Goal: Check status: Check status

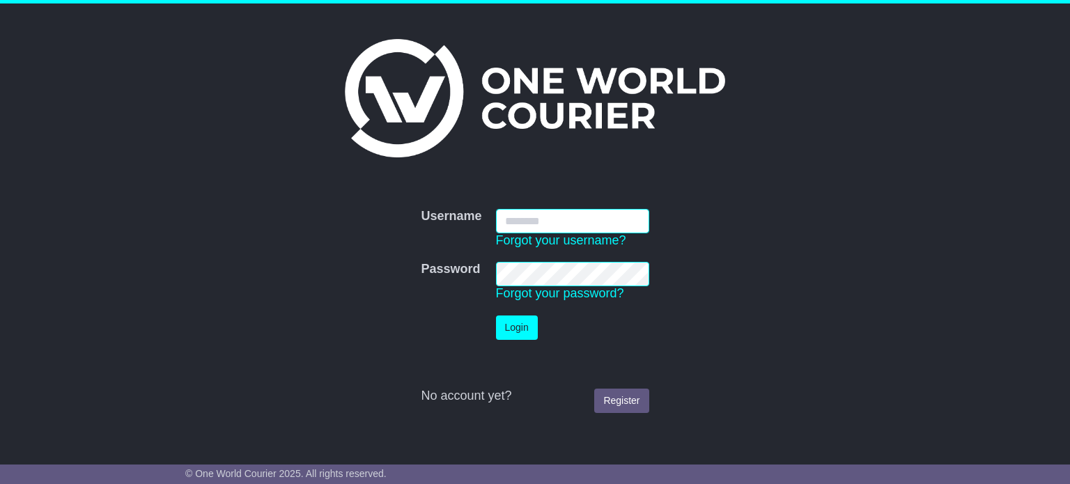
type input "**********"
click at [509, 326] on button "Login" at bounding box center [517, 328] width 42 height 24
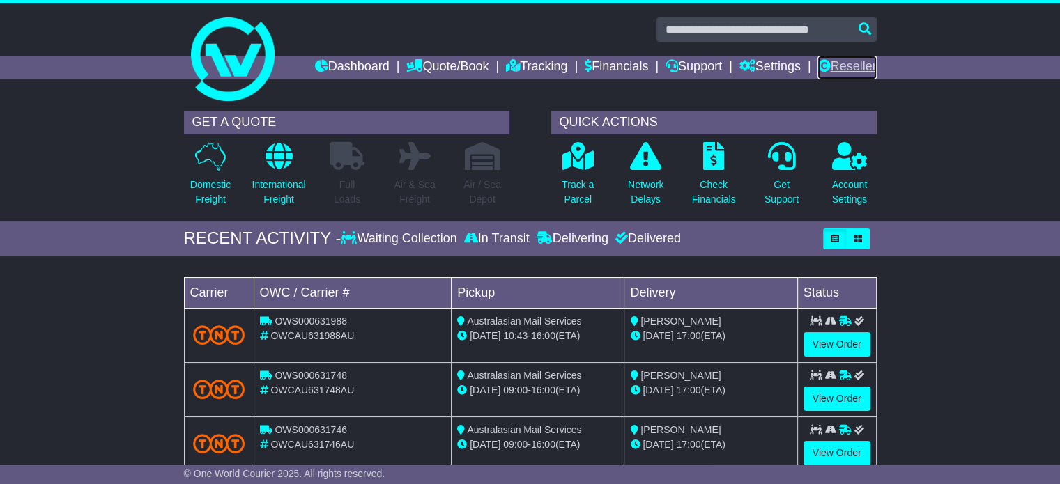
click at [842, 60] on link "Reseller" at bounding box center [846, 68] width 59 height 24
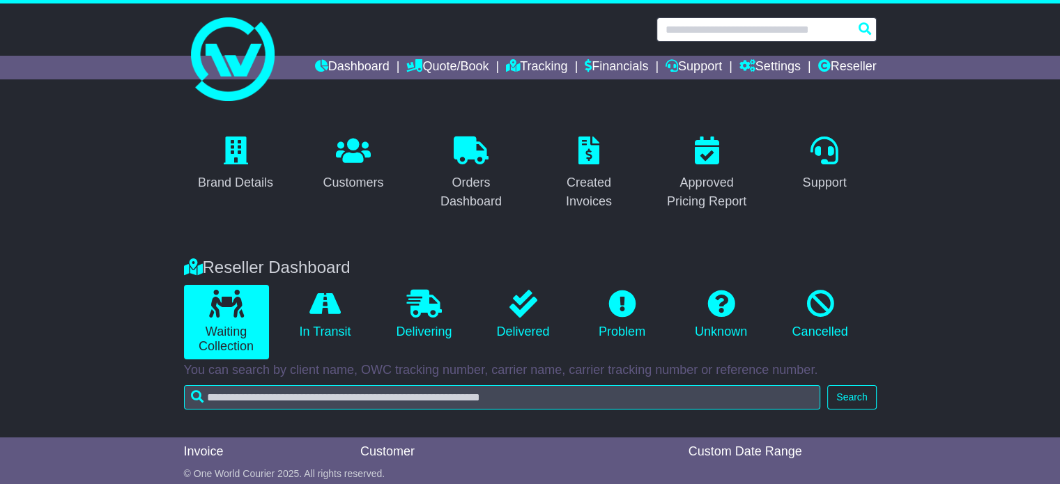
drag, startPoint x: 0, startPoint y: 0, endPoint x: 811, endPoint y: 26, distance: 811.5
click at [811, 26] on input "text" at bounding box center [766, 29] width 220 height 24
click at [797, 32] on input "text" at bounding box center [766, 29] width 220 height 24
paste input "**********"
type input "**********"
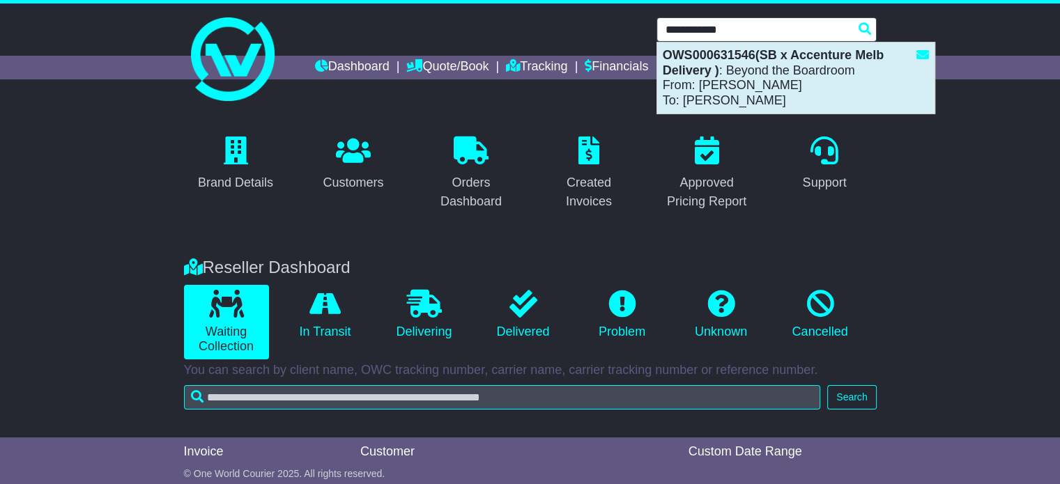
click at [792, 70] on div "OWS000631546(SB x Accenture Melb Delivery ) : Beyond the Boardroom From: Sophie…" at bounding box center [795, 78] width 277 height 71
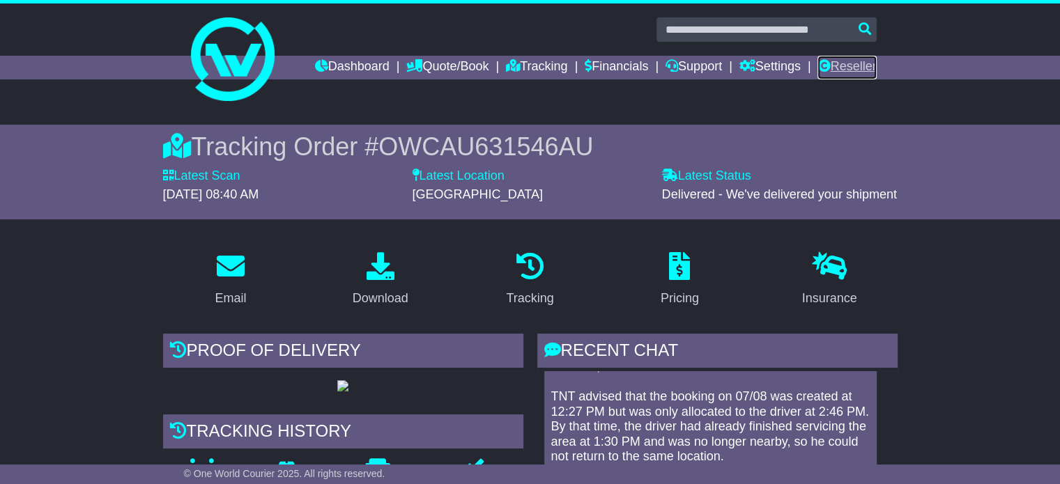
click at [862, 59] on link "Reseller" at bounding box center [846, 68] width 59 height 24
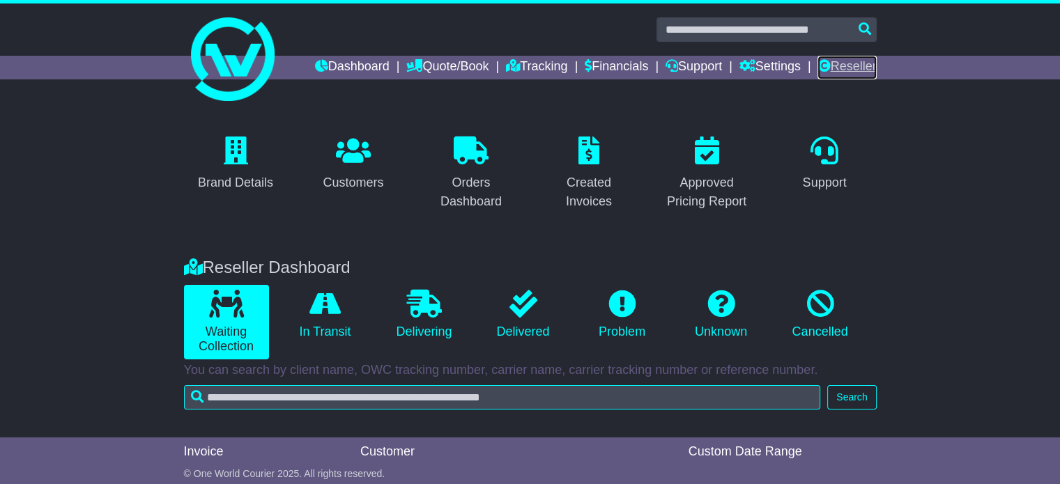
click at [839, 70] on link "Reseller" at bounding box center [846, 68] width 59 height 24
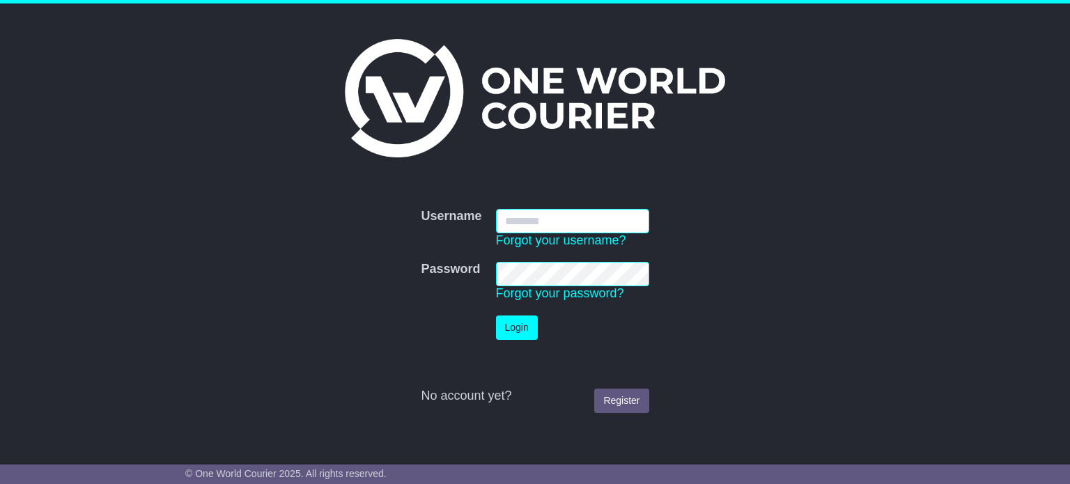
type input "**********"
click at [496, 316] on button "Login" at bounding box center [517, 328] width 42 height 24
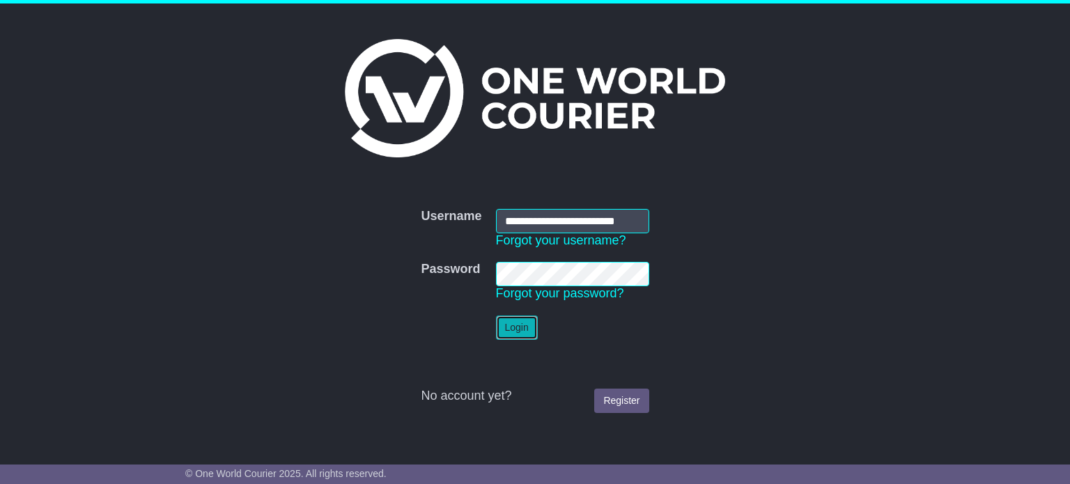
click at [528, 328] on button "Login" at bounding box center [517, 328] width 42 height 24
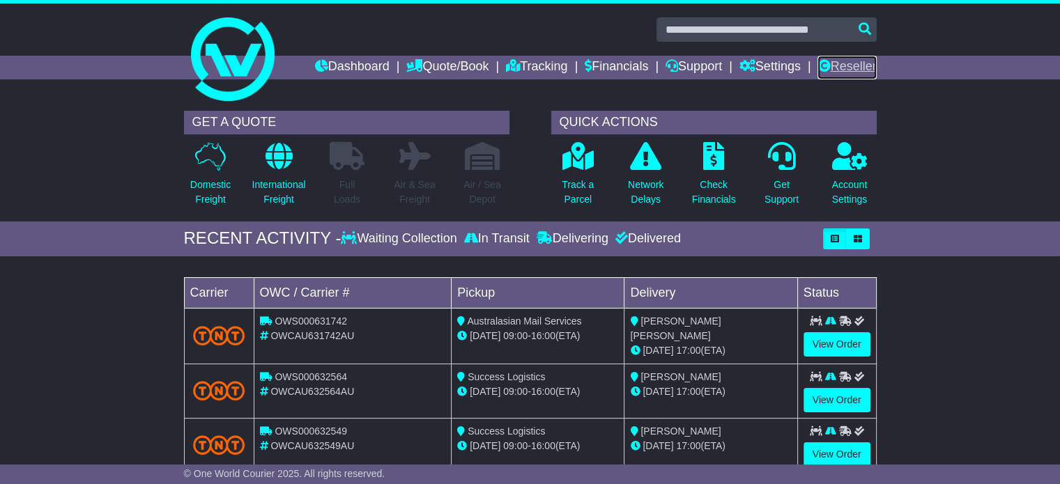
click at [856, 77] on link "Reseller" at bounding box center [846, 68] width 59 height 24
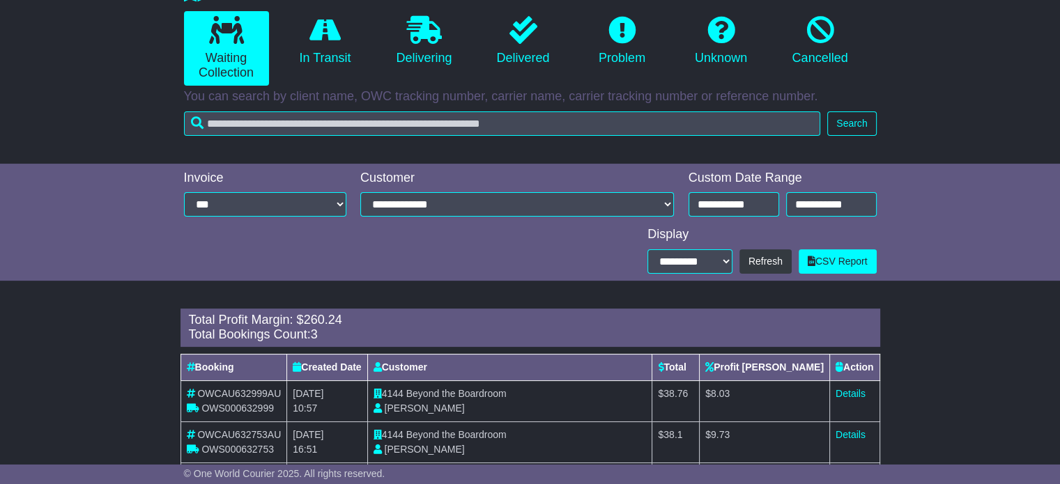
scroll to position [342, 0]
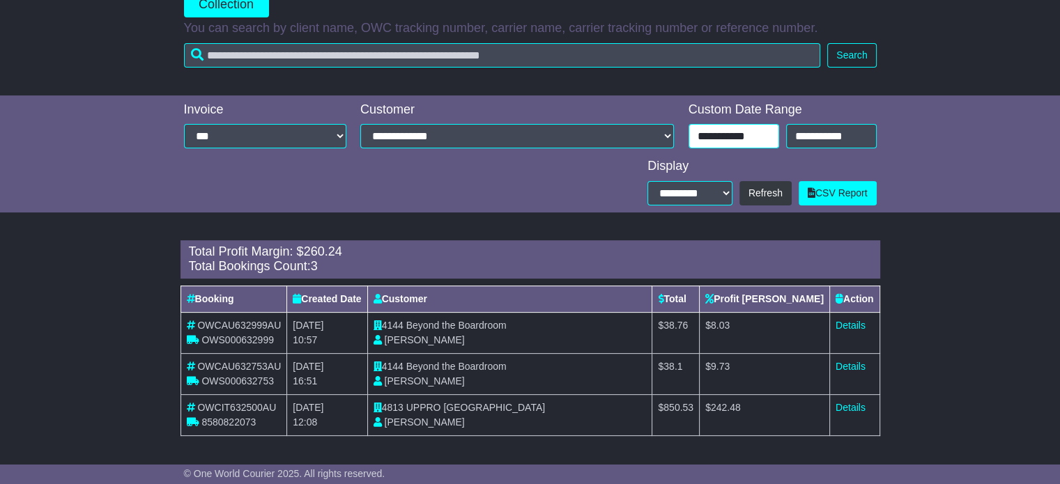
click at [750, 133] on input "**********" at bounding box center [733, 136] width 91 height 24
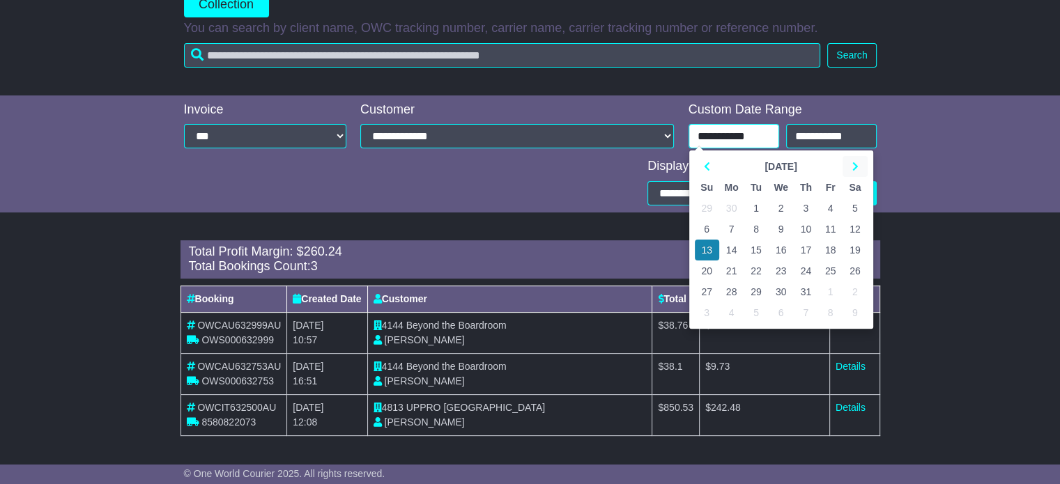
click at [855, 169] on icon at bounding box center [854, 167] width 6 height 10
click at [729, 245] on td "11" at bounding box center [731, 250] width 25 height 21
type input "**********"
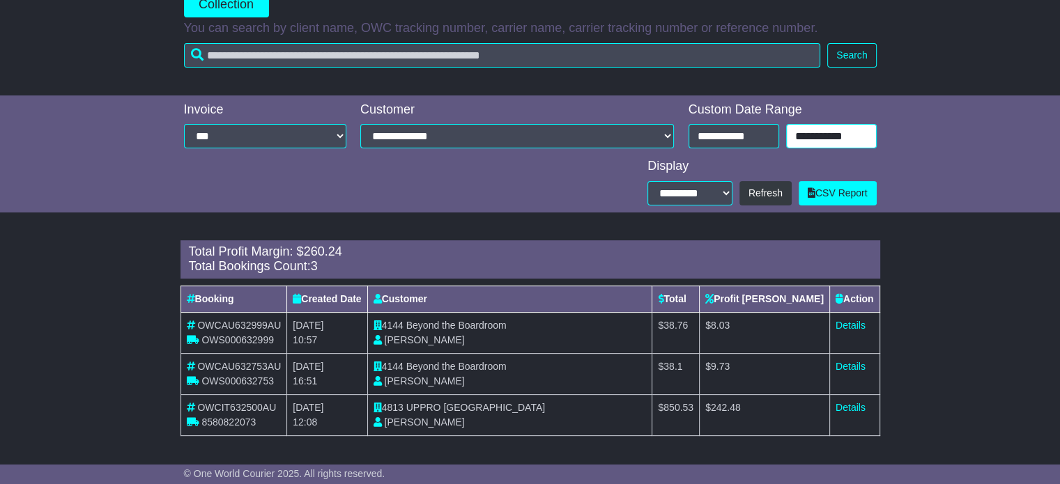
click at [833, 146] on input "**********" at bounding box center [831, 136] width 91 height 24
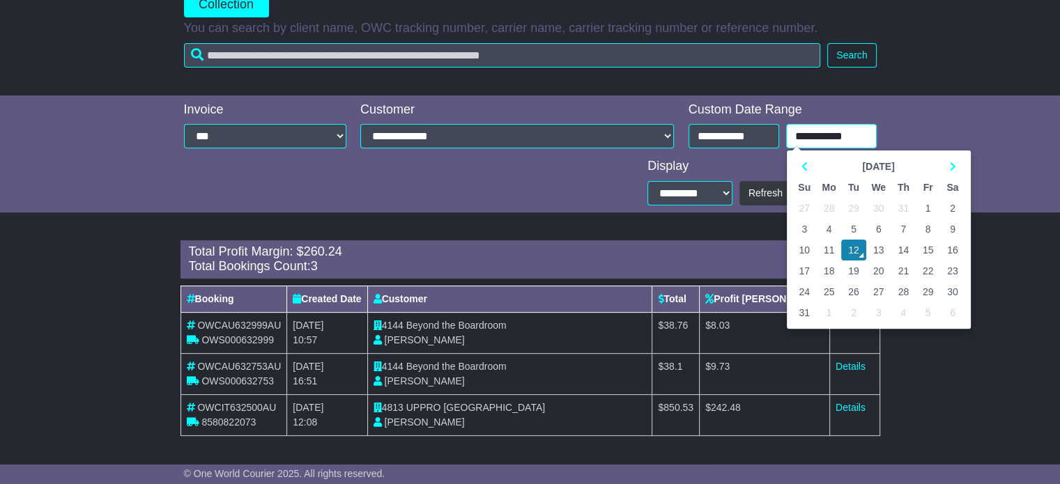
click at [825, 250] on td "11" at bounding box center [829, 250] width 25 height 21
type input "**********"
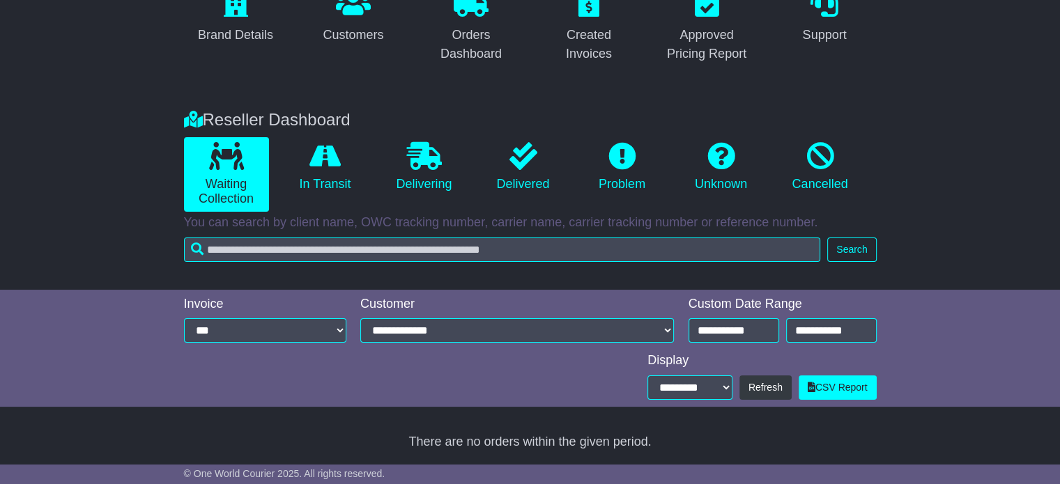
scroll to position [301, 0]
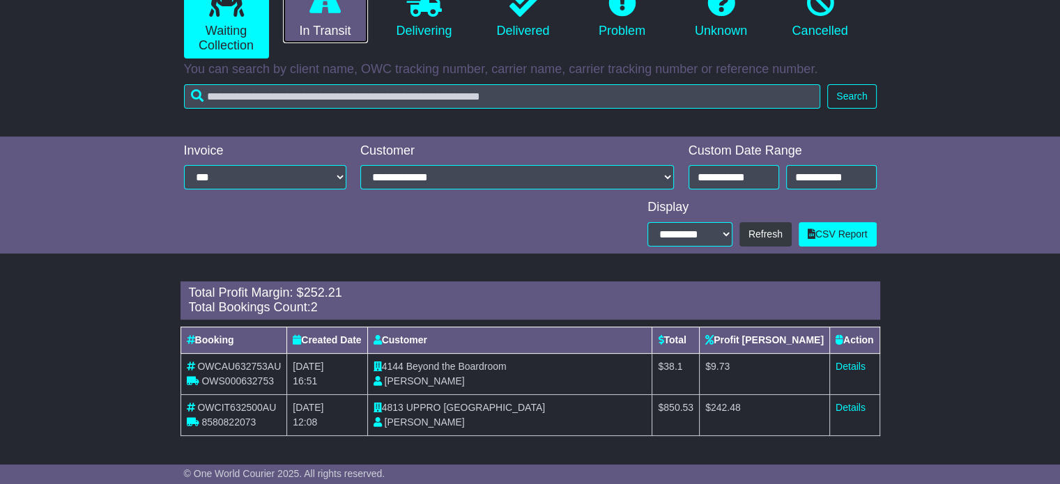
click at [318, 24] on link "In Transit" at bounding box center [325, 14] width 85 height 60
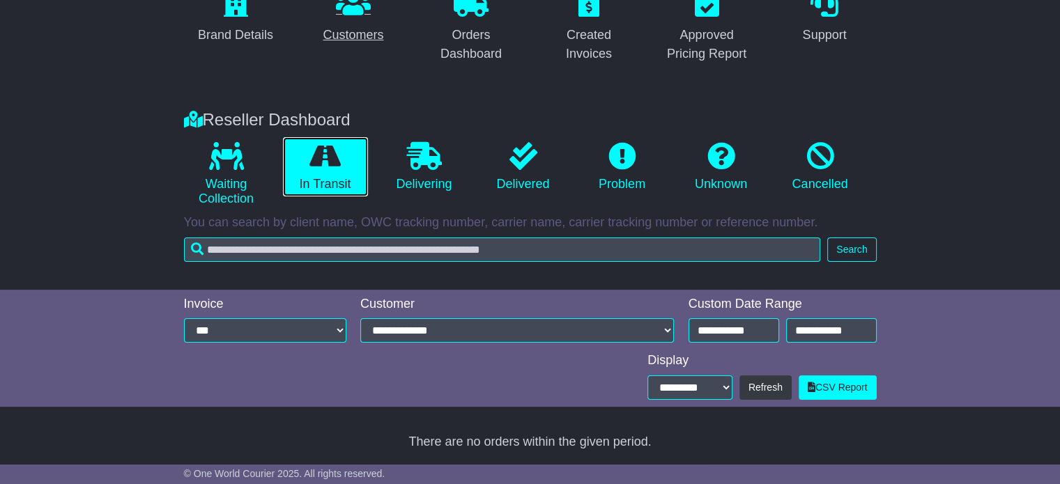
scroll to position [148, 0]
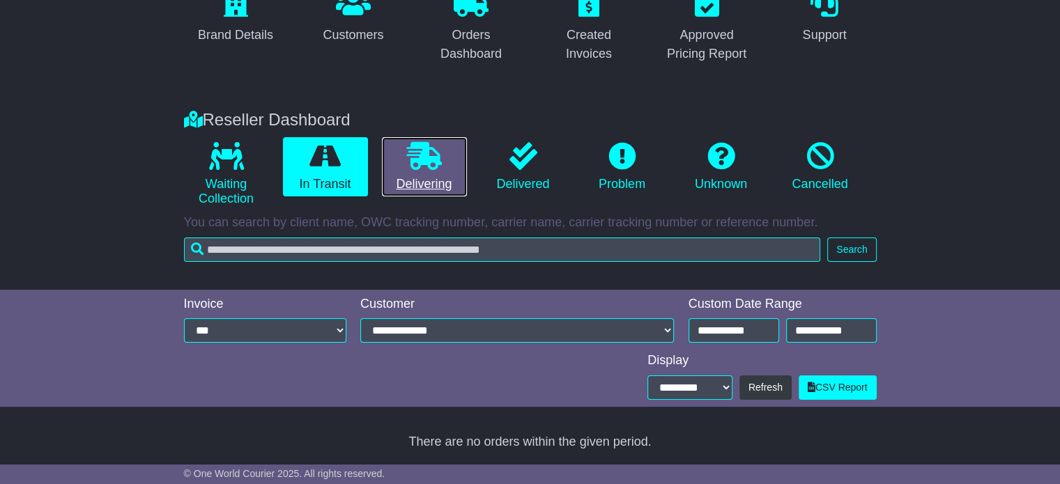
click at [435, 166] on icon at bounding box center [424, 156] width 35 height 28
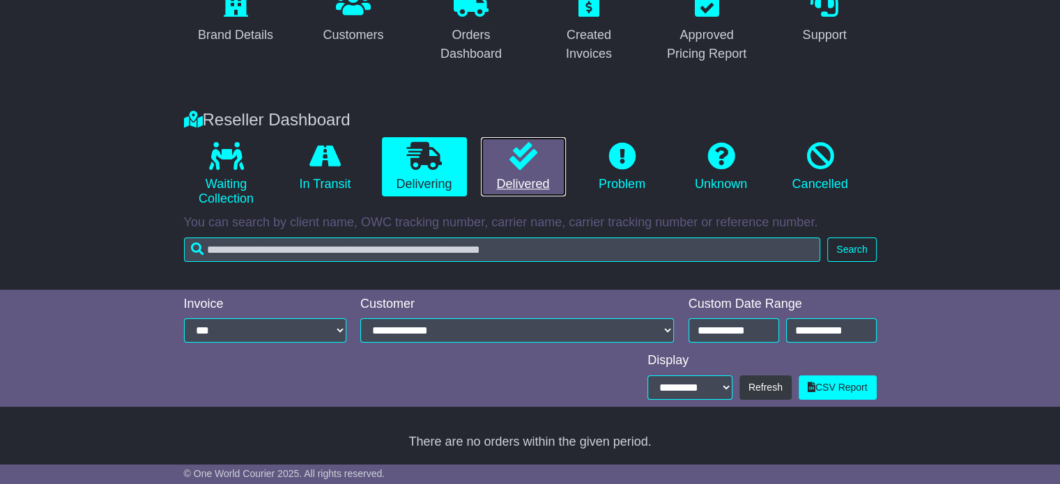
click at [534, 171] on link "Delivered" at bounding box center [523, 167] width 85 height 60
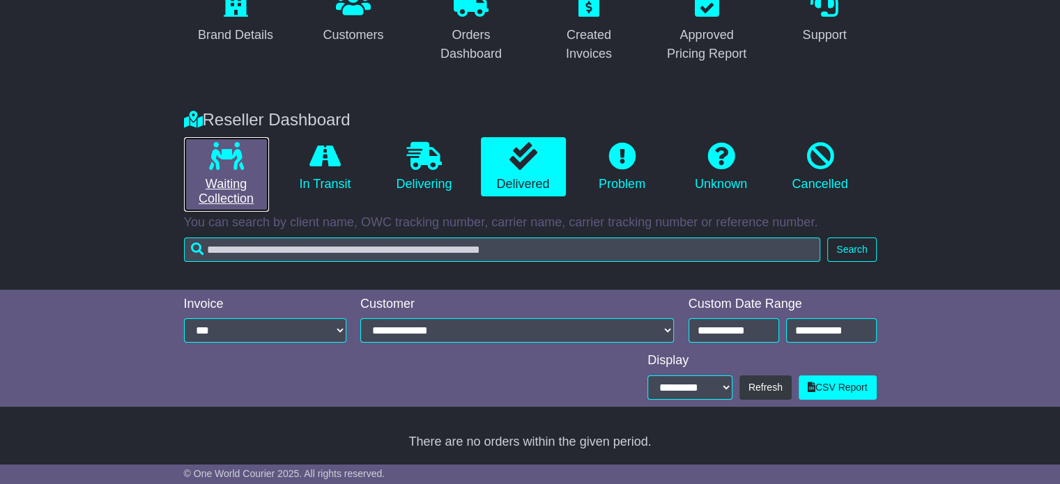
click at [237, 150] on icon at bounding box center [226, 156] width 35 height 28
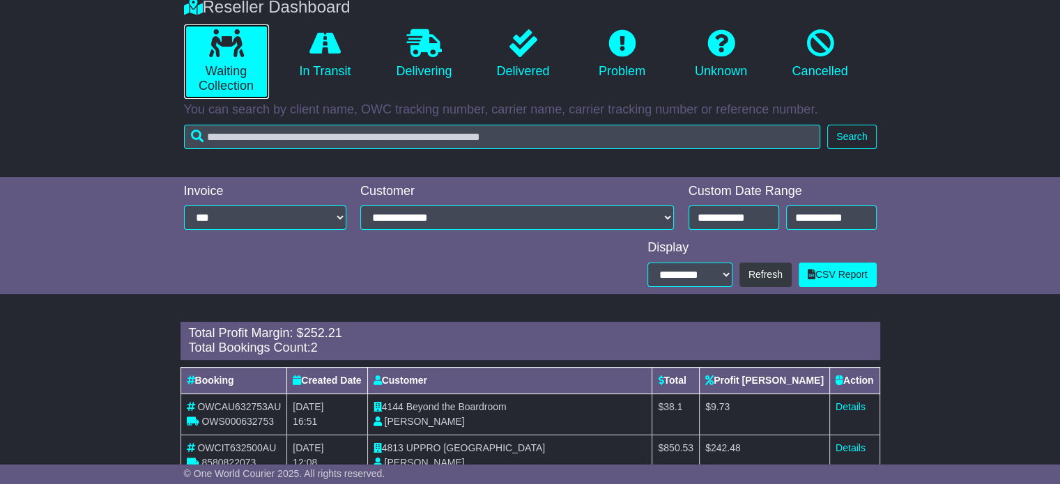
scroll to position [301, 0]
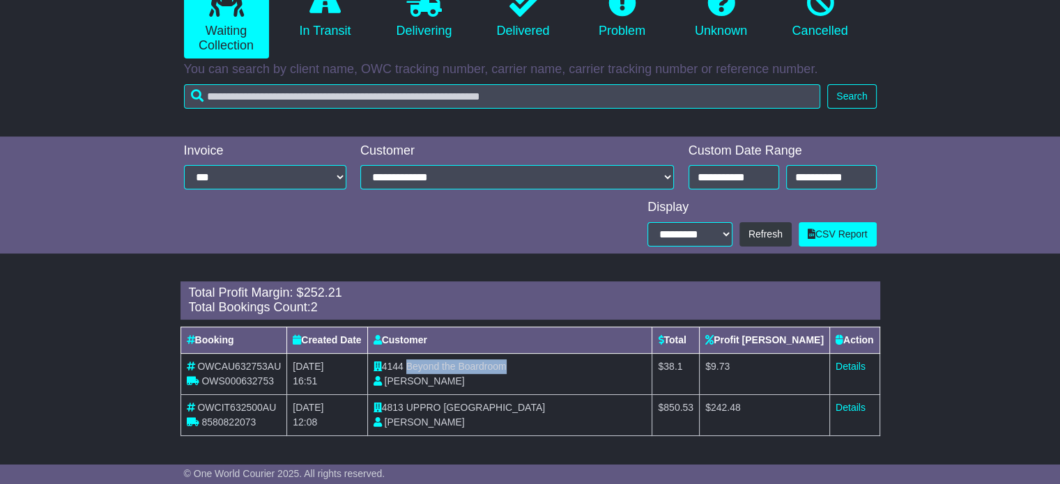
drag, startPoint x: 414, startPoint y: 363, endPoint x: 520, endPoint y: 364, distance: 105.9
click at [520, 364] on td "4144 Beyond the Boardroom Sophie Dean" at bounding box center [509, 373] width 285 height 41
copy span "Beyond the Boardroom"
click at [853, 367] on link "Details" at bounding box center [850, 366] width 30 height 11
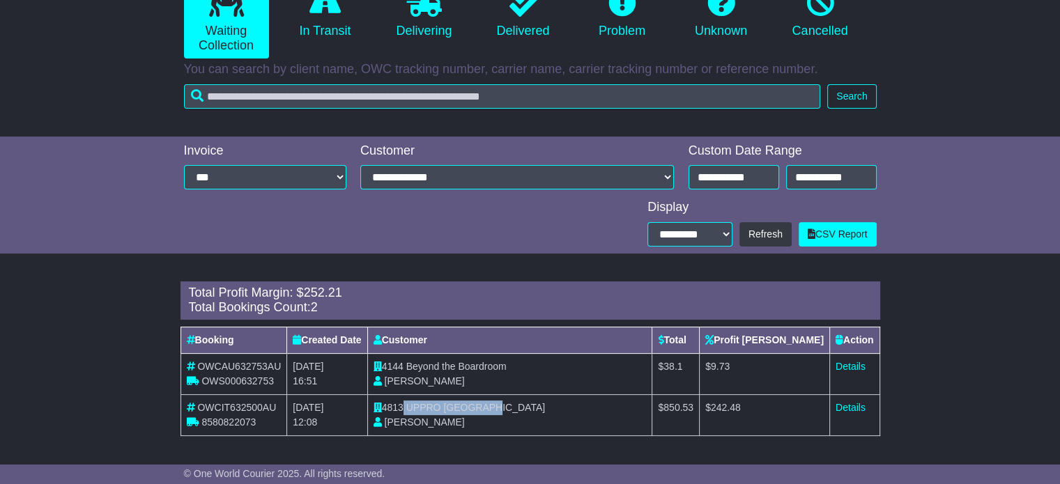
drag, startPoint x: 410, startPoint y: 407, endPoint x: 504, endPoint y: 406, distance: 94.1
click at [504, 406] on td "4813 UPPRO AUSTRALIA Julian Waterstone" at bounding box center [509, 414] width 285 height 41
copy td "UPPRO [GEOGRAPHIC_DATA]"
click at [847, 402] on link "Details" at bounding box center [850, 407] width 30 height 11
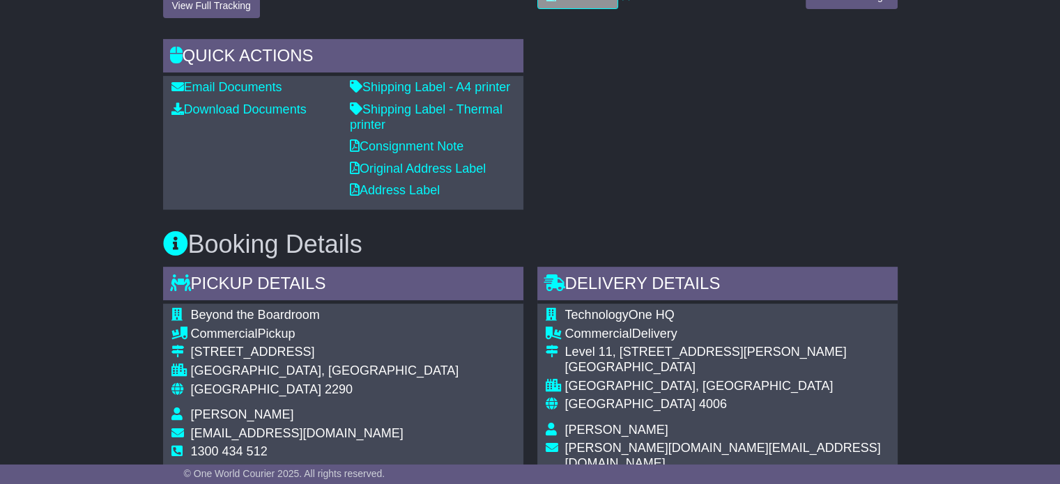
scroll to position [557, 0]
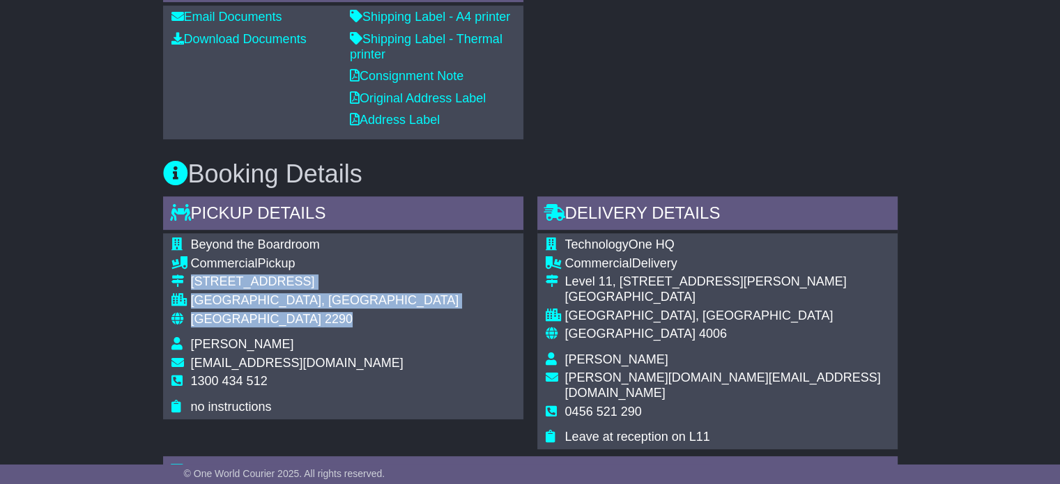
drag, startPoint x: 192, startPoint y: 299, endPoint x: 176, endPoint y: 285, distance: 21.8
click at [176, 285] on tbody "Beyond the Boardroom Commercial Pickup 3/6 Seasands Drive REDHEAD, NSW Australi…" at bounding box center [315, 326] width 288 height 177
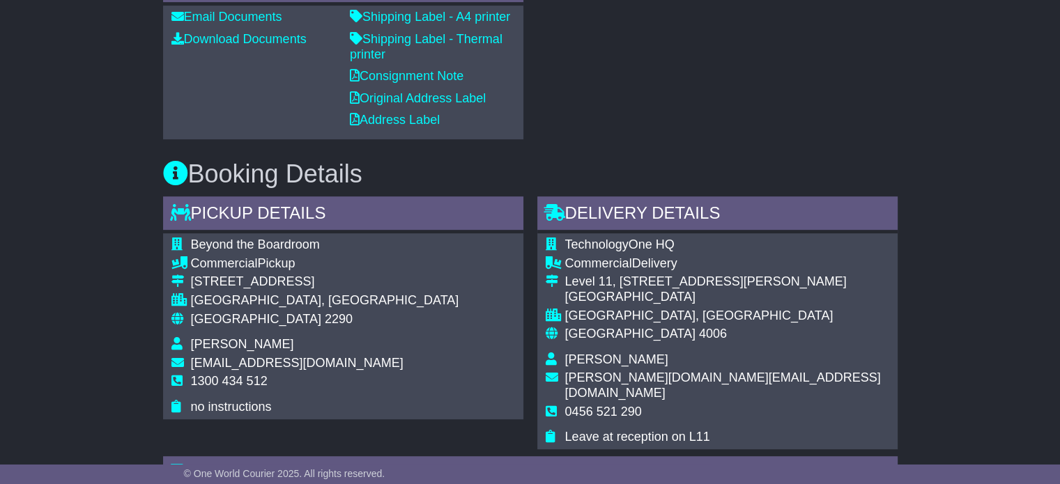
click at [249, 381] on span "1300 434 512" at bounding box center [229, 381] width 77 height 14
click at [248, 381] on span "1300 434 512" at bounding box center [229, 381] width 77 height 14
copy tbody "1300 434 512"
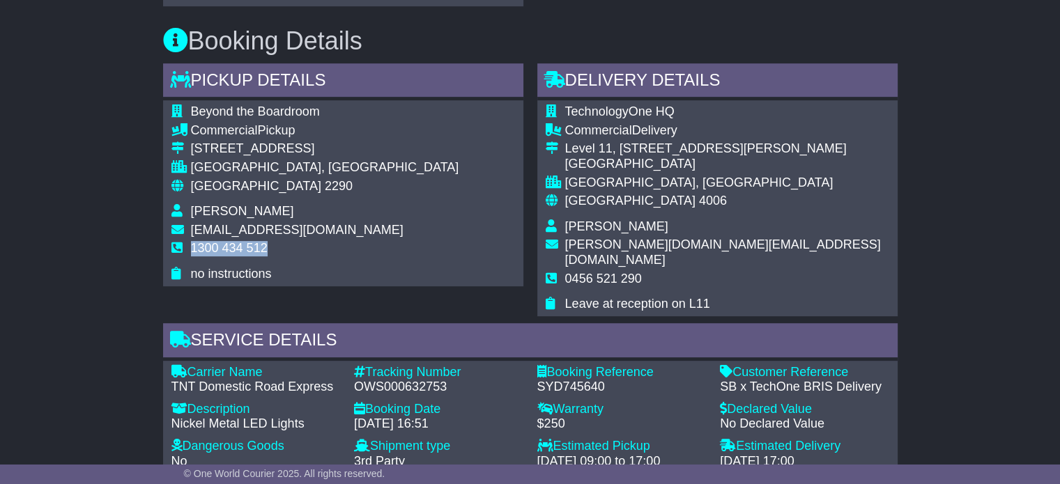
scroll to position [697, 0]
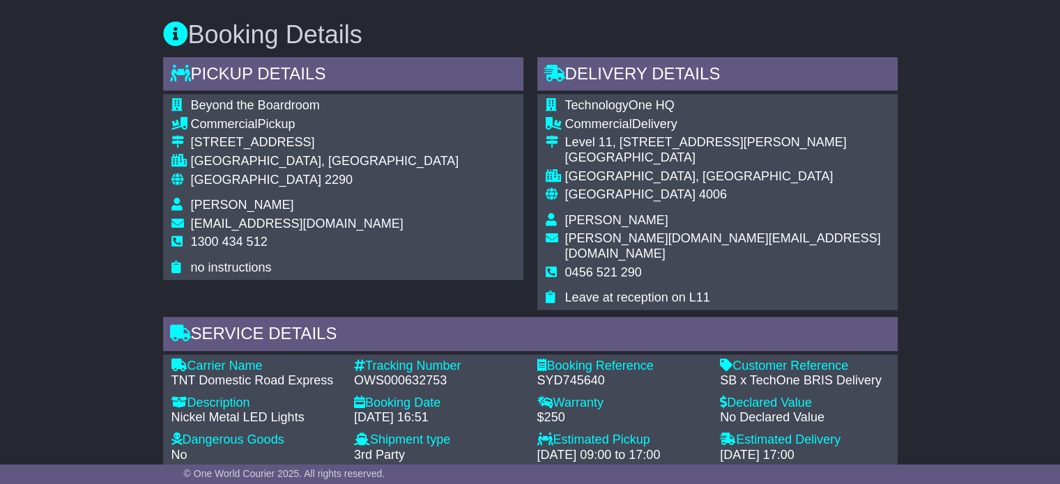
click at [412, 373] on div "OWS000632753" at bounding box center [438, 380] width 169 height 15
copy div "OWS000632753"
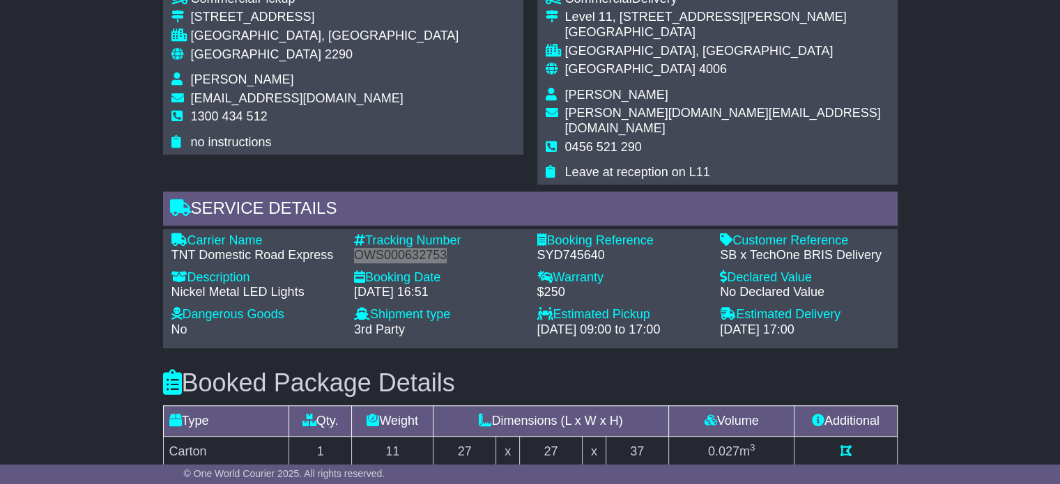
scroll to position [906, 0]
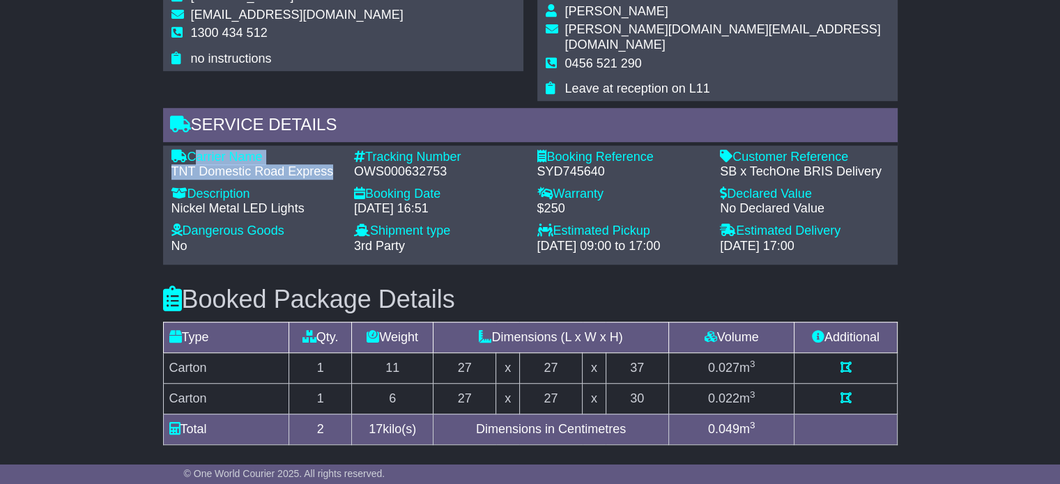
drag, startPoint x: 333, startPoint y: 159, endPoint x: 190, endPoint y: 138, distance: 144.4
click at [190, 150] on div "Carrier Name - TNT Domestic Road Express" at bounding box center [255, 165] width 183 height 30
copy div "Carrier Name - TNT Domestic Road Express"
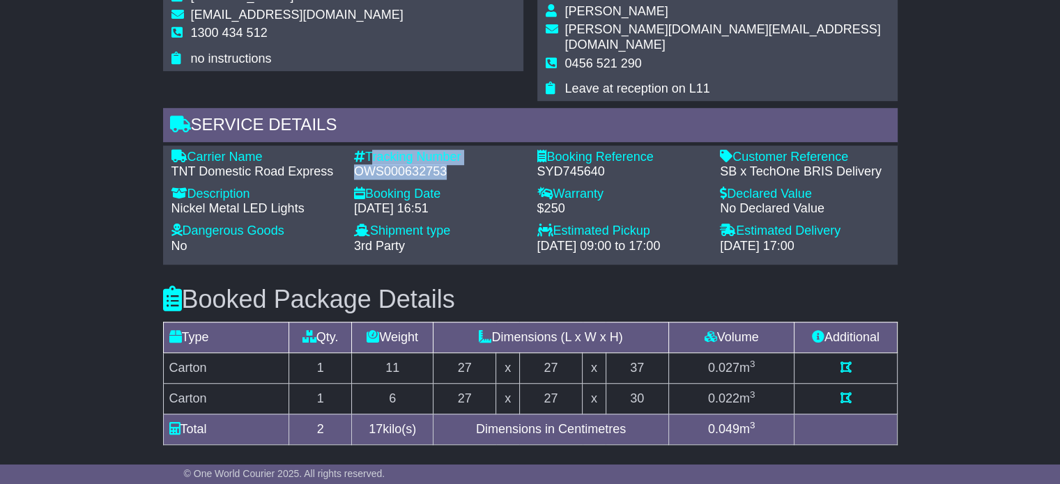
drag, startPoint x: 446, startPoint y: 154, endPoint x: 368, endPoint y: 141, distance: 79.0
click at [368, 150] on div "Tracking Number - OWS000632753" at bounding box center [438, 165] width 183 height 30
copy div "Tracking Number - OWS000632753"
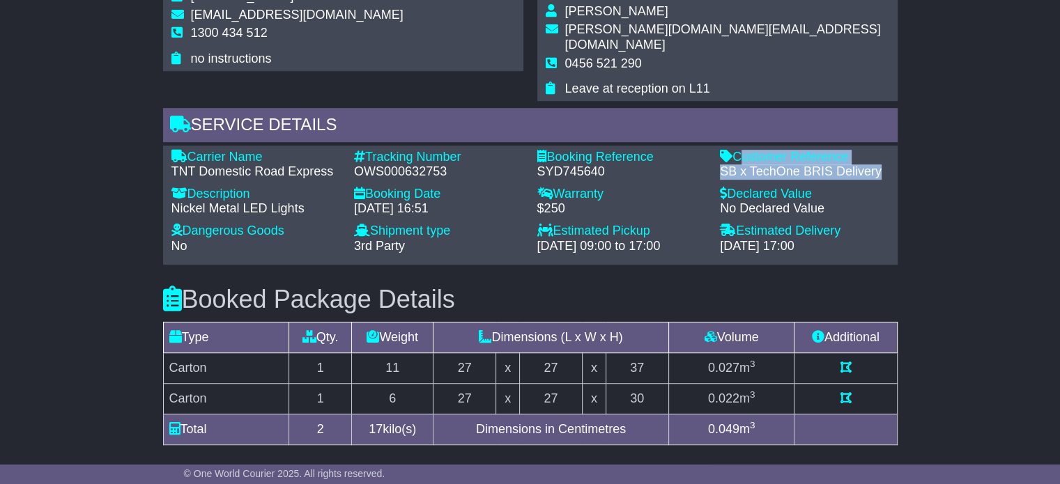
drag, startPoint x: 880, startPoint y: 155, endPoint x: 734, endPoint y: 136, distance: 147.5
click at [734, 150] on div "Customer Reference - SB x TechOne BRIS Delivery" at bounding box center [804, 165] width 183 height 30
copy div "Customer Reference - SB x TechOne BRIS Delivery"
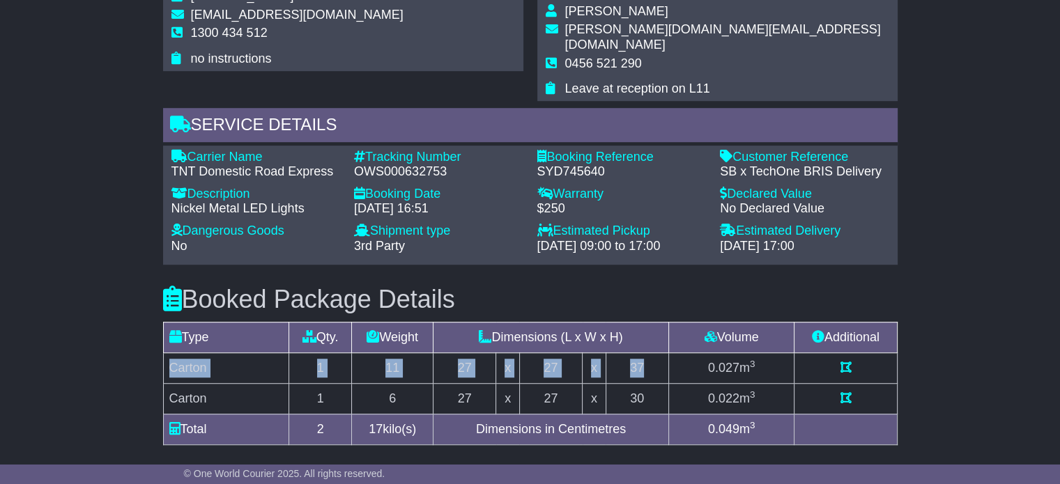
drag, startPoint x: 647, startPoint y: 346, endPoint x: 167, endPoint y: 348, distance: 480.1
click at [167, 353] on tr "Carton 1 11 27 x 27 x 37 0.027 m 3" at bounding box center [530, 368] width 734 height 31
copy tr "Carton 1 11 27 x 27 x 37"
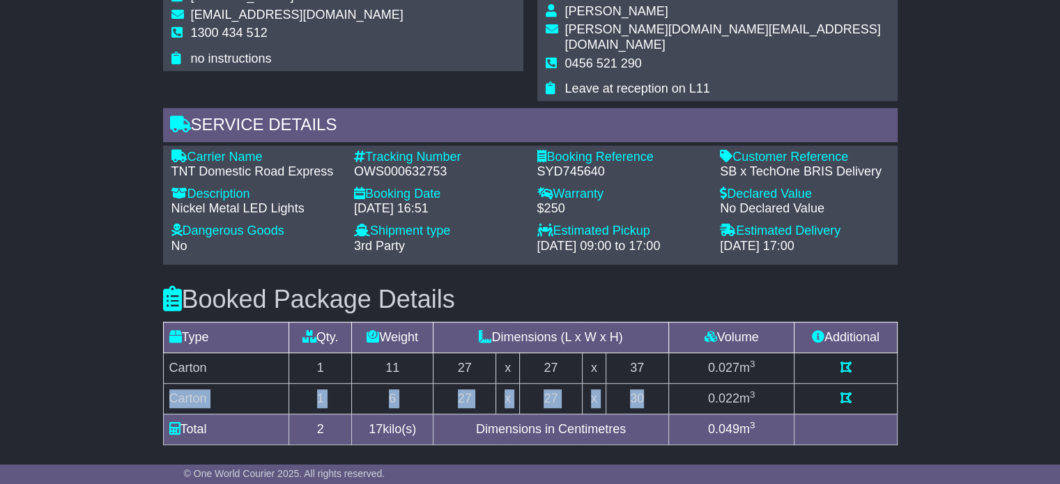
drag, startPoint x: 641, startPoint y: 383, endPoint x: 169, endPoint y: 381, distance: 471.7
click at [169, 383] on tr "Carton 1 6 27 x 27 x 30 0.022 m 3" at bounding box center [530, 398] width 734 height 31
copy tr "Carton 1 6 27 x 27 x 30"
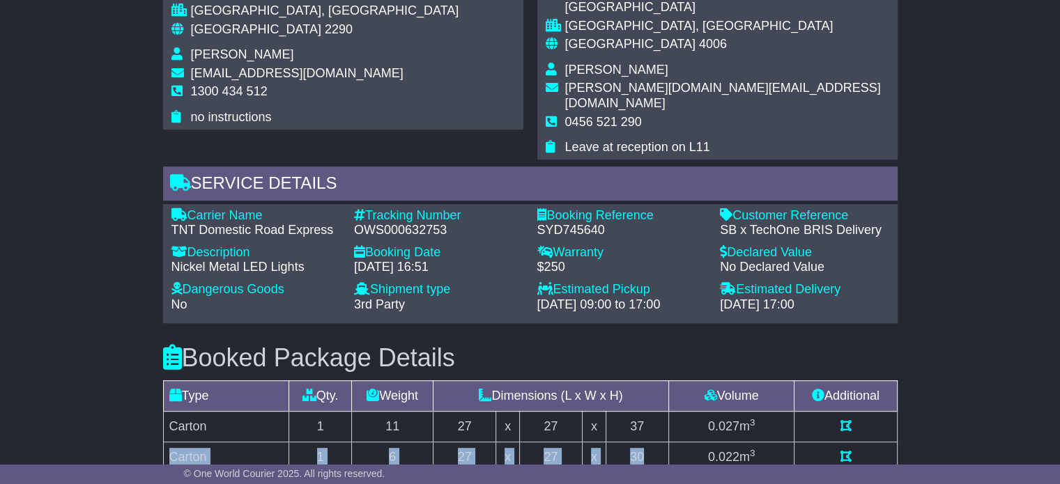
scroll to position [766, 0]
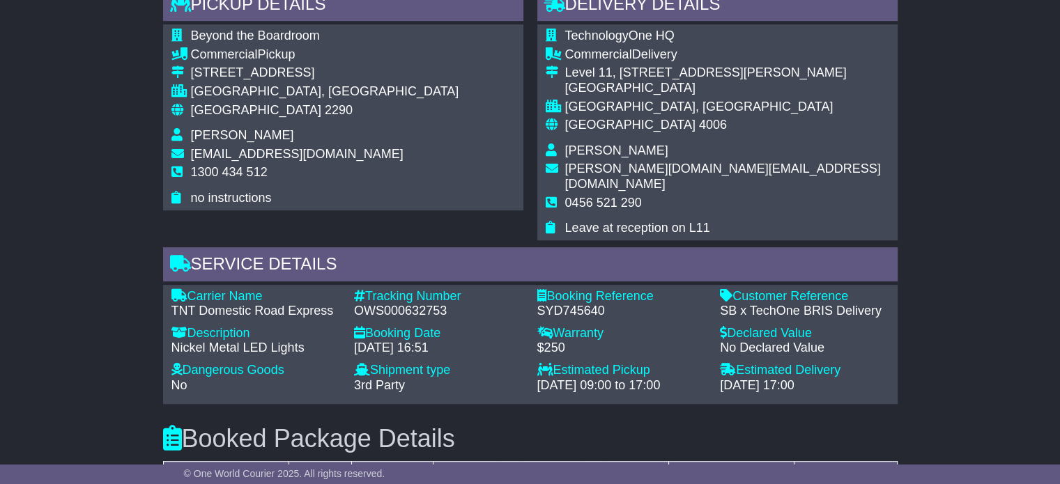
click at [584, 153] on span "Holly Bond" at bounding box center [616, 151] width 103 height 14
copy tbody "Holly Bond"
click at [615, 196] on span "0456 521 290" at bounding box center [603, 203] width 77 height 14
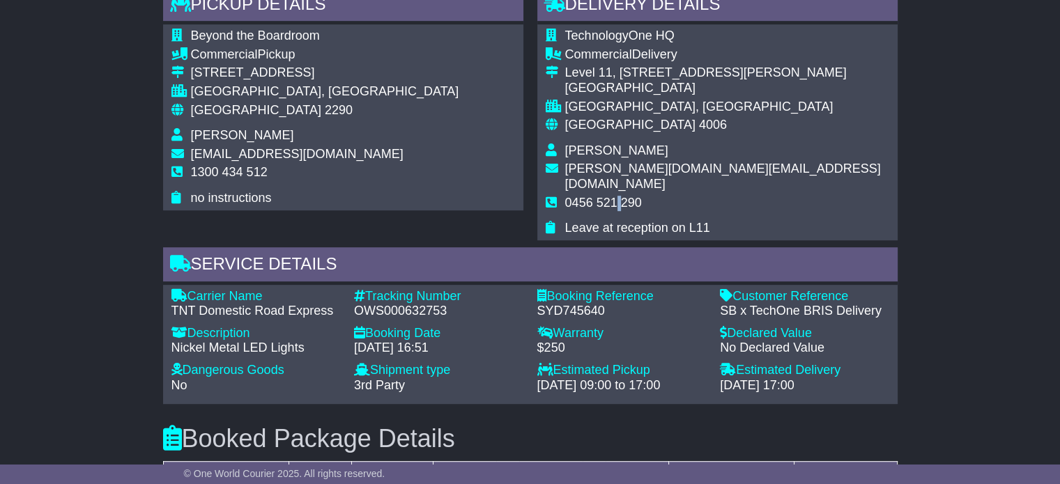
click at [615, 196] on span "0456 521 290" at bounding box center [603, 203] width 77 height 14
copy tbody "0456 521 290"
click at [485, 185] on div "Beyond the Boardroom Commercial Pickup 3/6 Seasands Drive REDHEAD, NSW Australi…" at bounding box center [343, 116] width 360 height 185
click at [325, 114] on span "2290" at bounding box center [339, 110] width 28 height 14
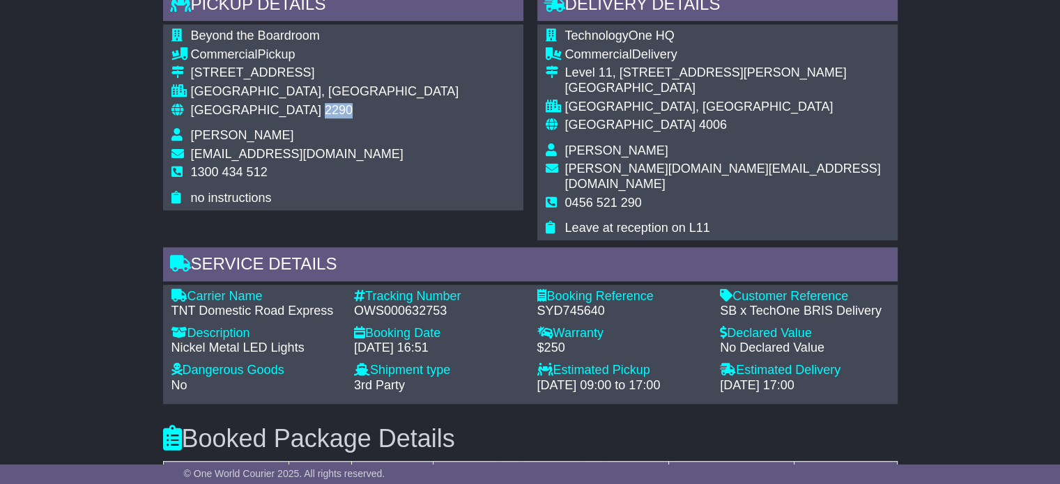
click at [325, 114] on span "2290" at bounding box center [339, 110] width 28 height 14
copy tbody "Australia 2290"
click at [596, 126] on span "Australia" at bounding box center [630, 125] width 130 height 14
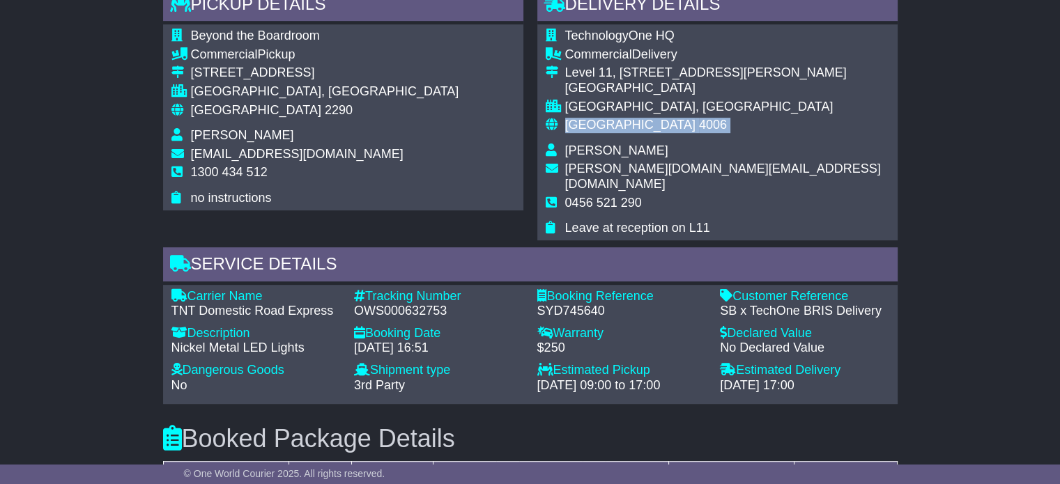
click at [596, 126] on span "Australia" at bounding box center [630, 125] width 130 height 14
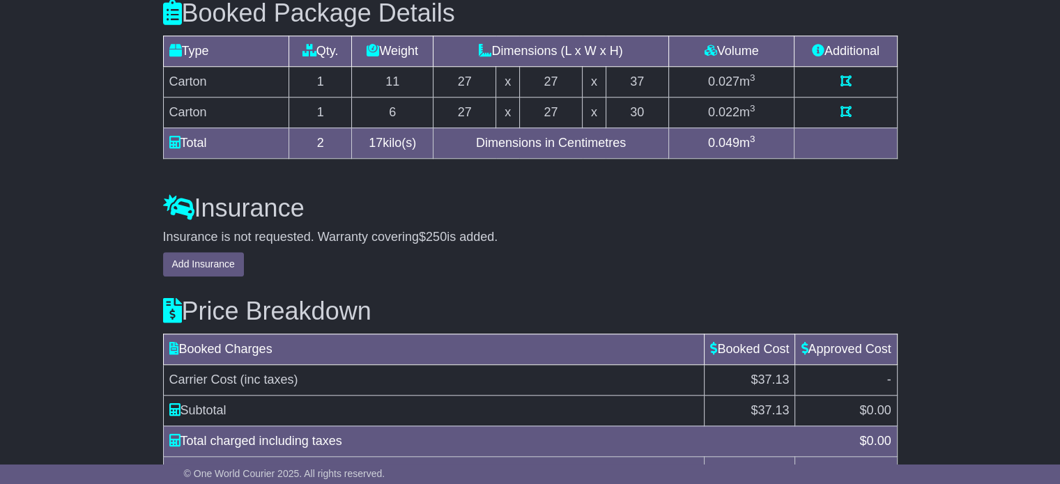
scroll to position [1257, 0]
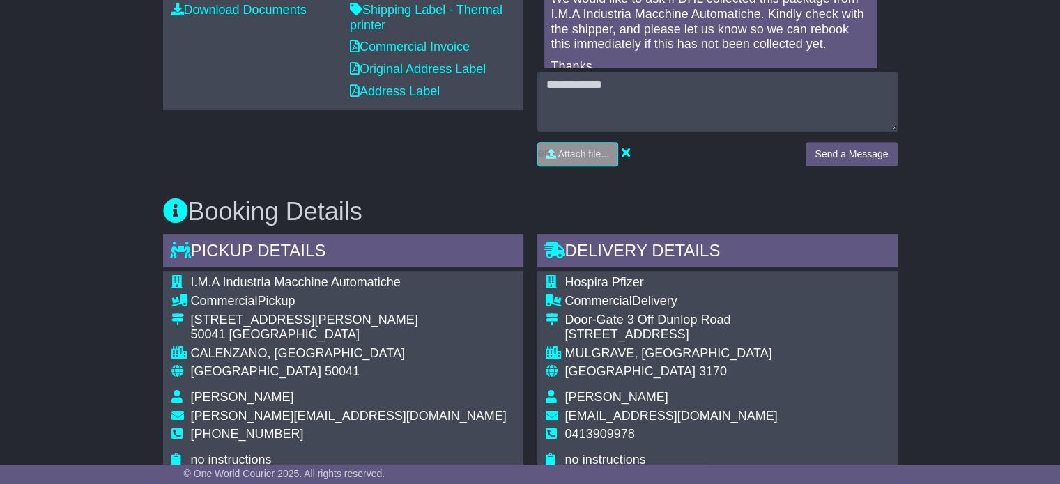
scroll to position [557, 0]
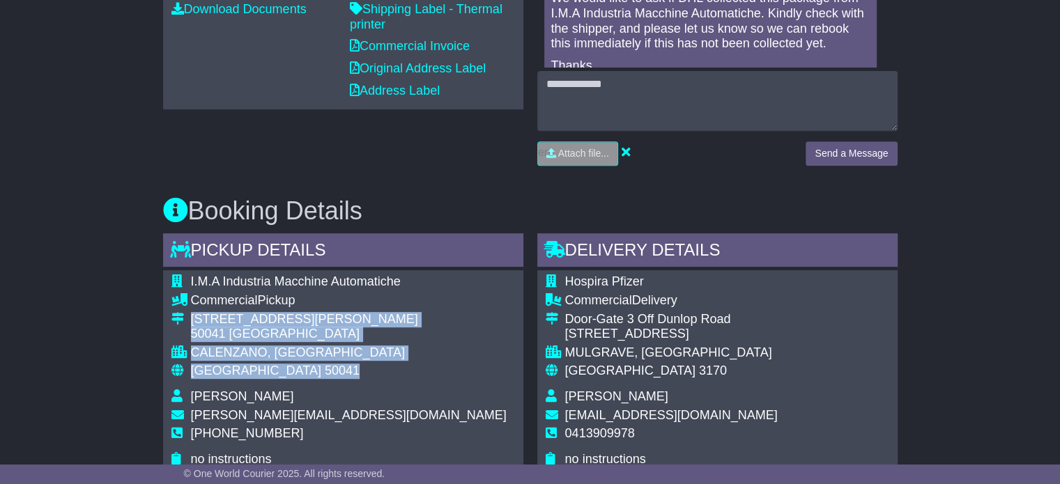
drag, startPoint x: 252, startPoint y: 369, endPoint x: 187, endPoint y: 322, distance: 79.7
click at [187, 322] on tbody "I.M.A Industria Macchine Automatiche Commercial Pickup Via Francesco Petrarca, …" at bounding box center [338, 371] width 335 height 192
copy tbody "Via Francesco Petrarca, 34/40 50041 Calenzano CALENZANO, Tuscany Italy 50041"
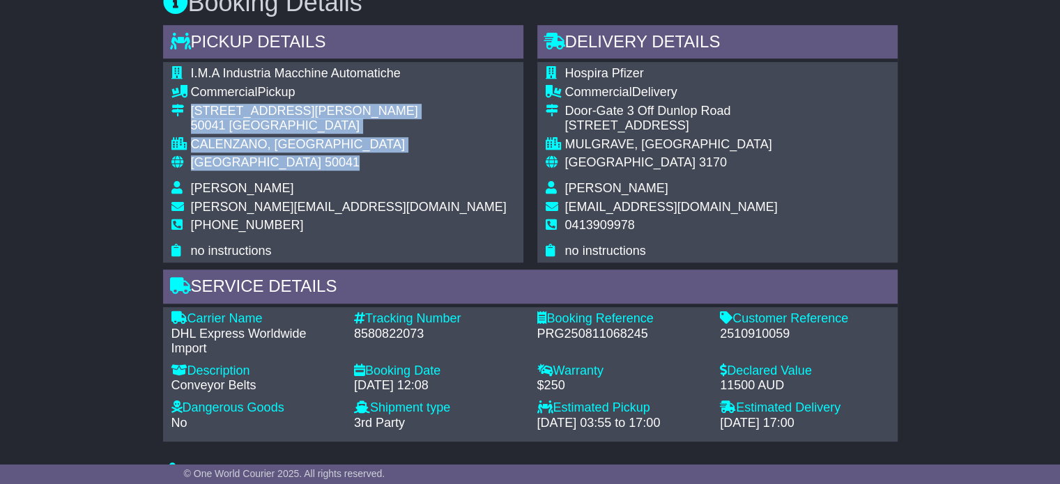
scroll to position [766, 0]
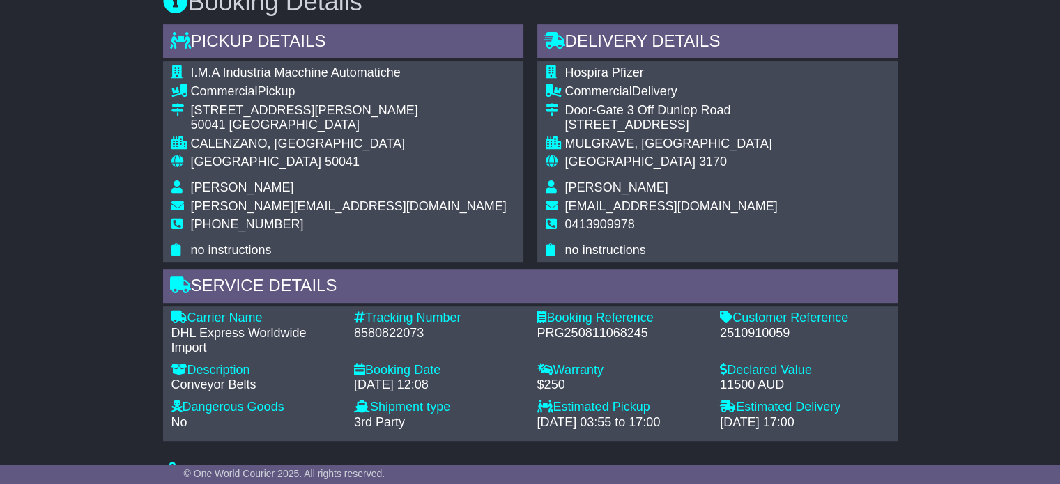
click at [231, 222] on span "+390558836211" at bounding box center [247, 224] width 113 height 14
copy span "390558836211"
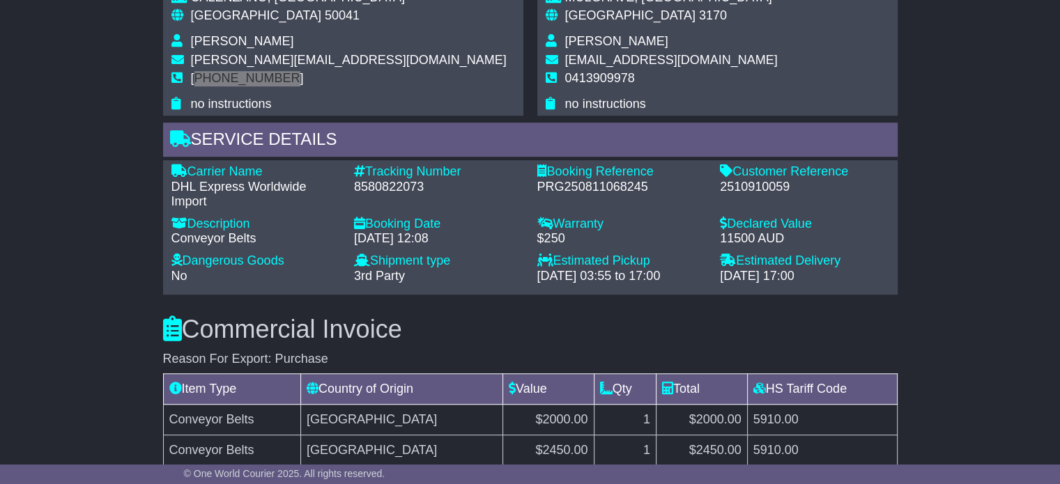
scroll to position [790, 0]
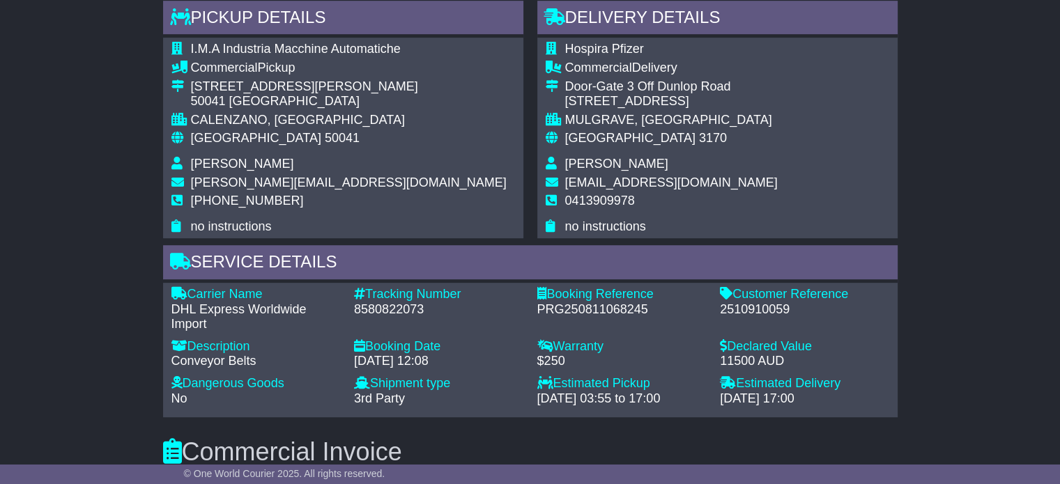
click at [410, 308] on div "8580822073" at bounding box center [438, 309] width 169 height 15
copy div "8580822073"
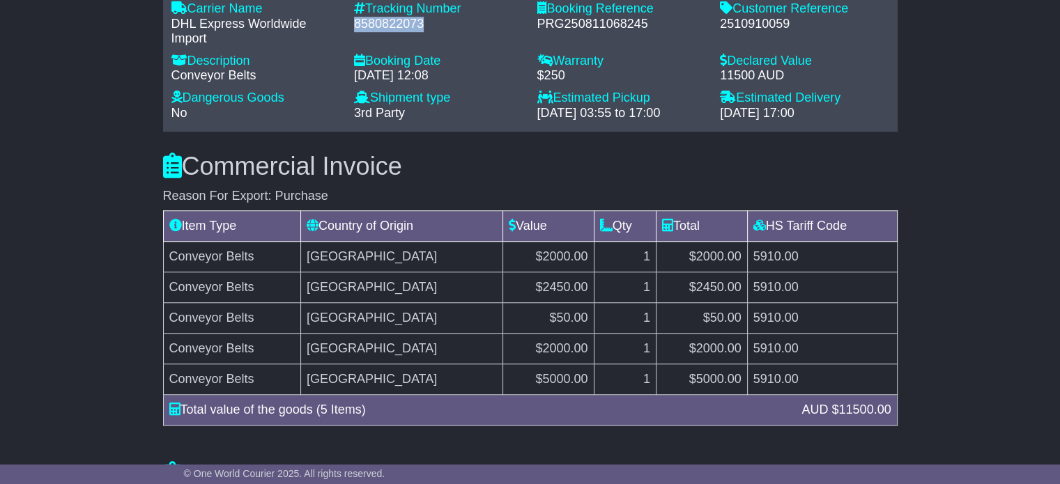
scroll to position [950, 0]
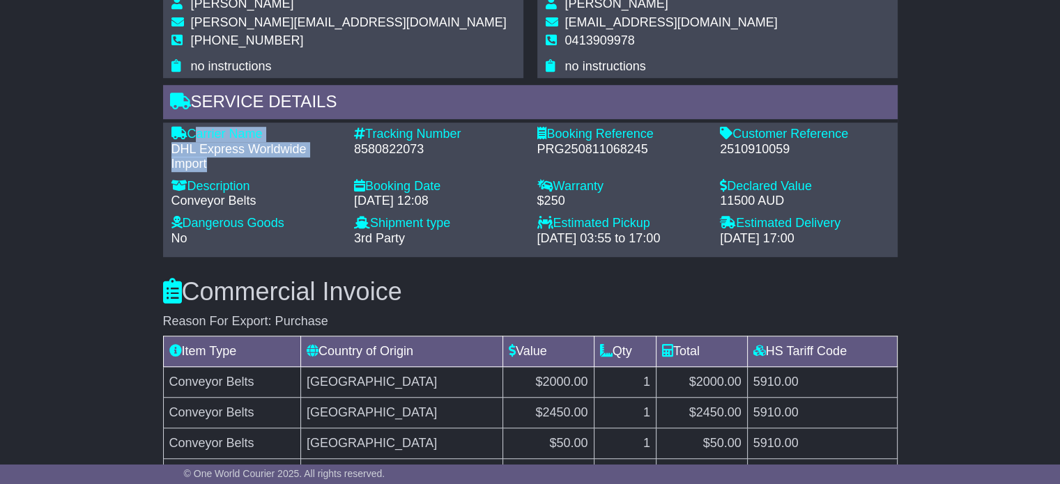
drag, startPoint x: 209, startPoint y: 163, endPoint x: 194, endPoint y: 125, distance: 40.4
click at [194, 127] on div "Carrier Name - DHL Express Worldwide Import" at bounding box center [255, 149] width 183 height 45
copy div "Carrier Name - DHL Express Worldwide Import"
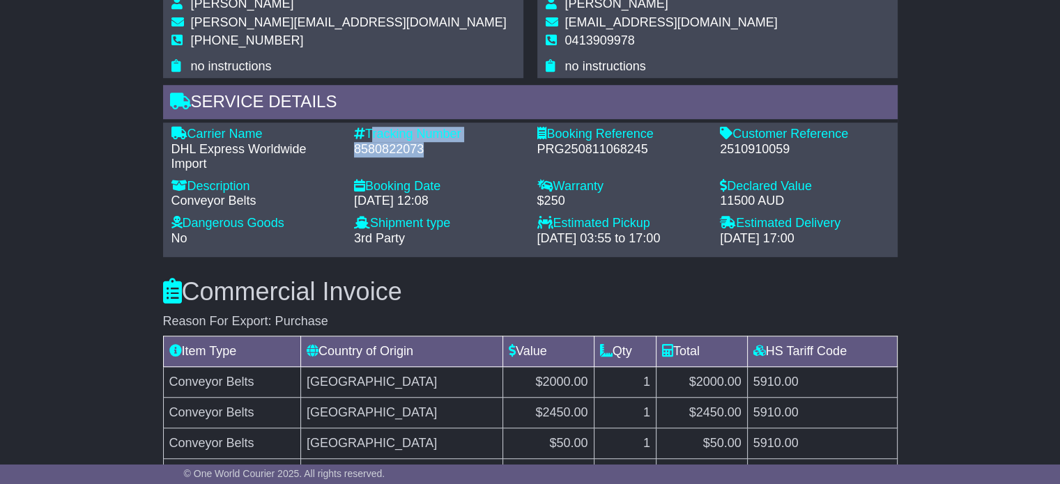
drag, startPoint x: 422, startPoint y: 148, endPoint x: 369, endPoint y: 130, distance: 55.5
click at [369, 130] on div "Tracking Number - 8580822073" at bounding box center [438, 149] width 183 height 45
copy div "Tracking Number - 8580822073"
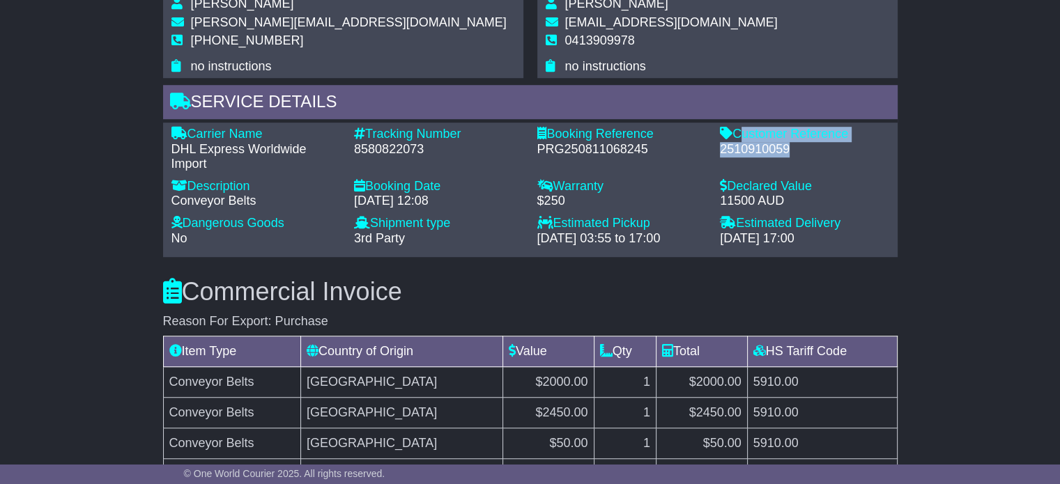
drag, startPoint x: 790, startPoint y: 148, endPoint x: 737, endPoint y: 137, distance: 54.8
click at [737, 137] on div "Customer Reference - 2510910059" at bounding box center [804, 149] width 183 height 45
copy div "Customer Reference - 2510910059"
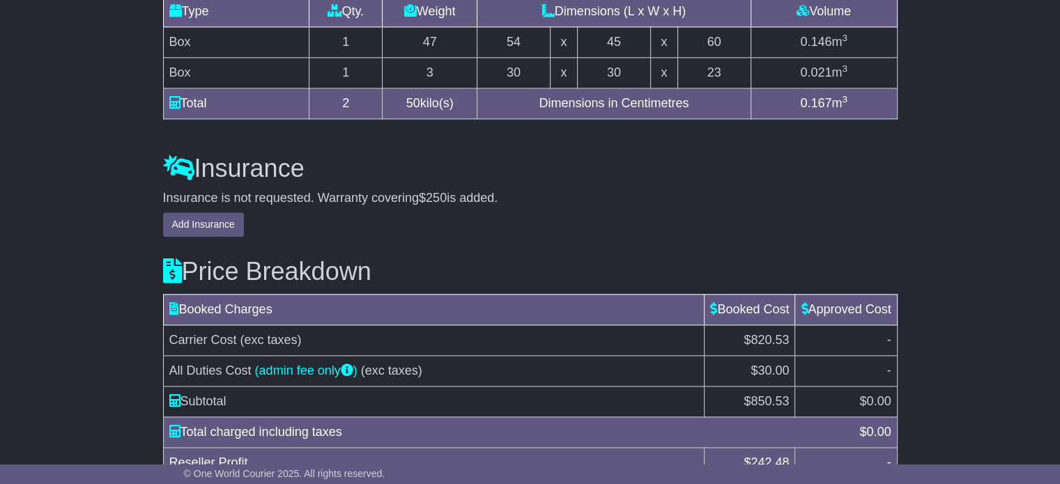
scroll to position [1368, 0]
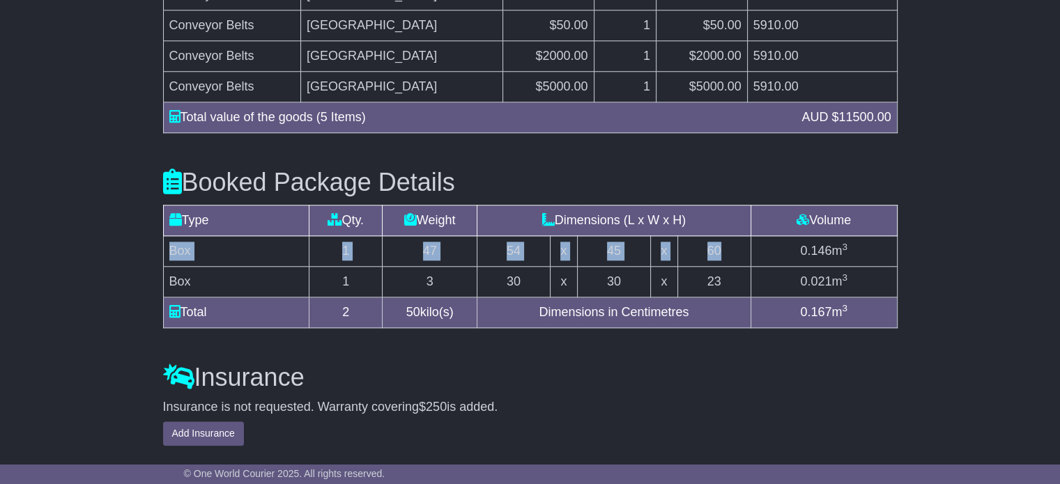
drag, startPoint x: 730, startPoint y: 245, endPoint x: 169, endPoint y: 245, distance: 560.2
click at [169, 245] on tr "Box 1 47 54 x 45 x 60 0.146 m 3" at bounding box center [530, 251] width 734 height 31
copy tr "Box 1 47 54 x 45 x 60"
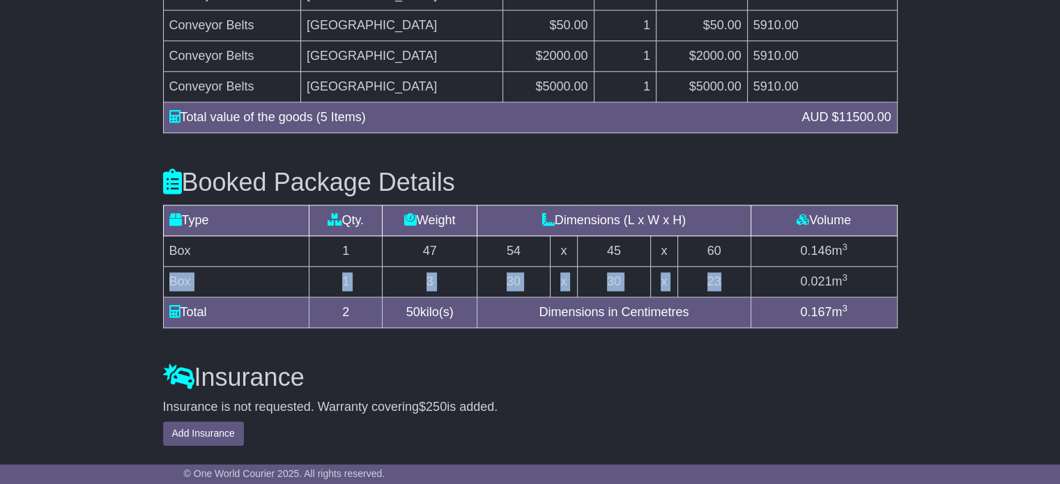
drag, startPoint x: 721, startPoint y: 279, endPoint x: 170, endPoint y: 279, distance: 551.2
click at [170, 279] on tr "Box 1 3 30 x 30 x 23 0.021 m 3" at bounding box center [530, 282] width 734 height 31
copy tr "Box 1 3 30 x 30 x 23"
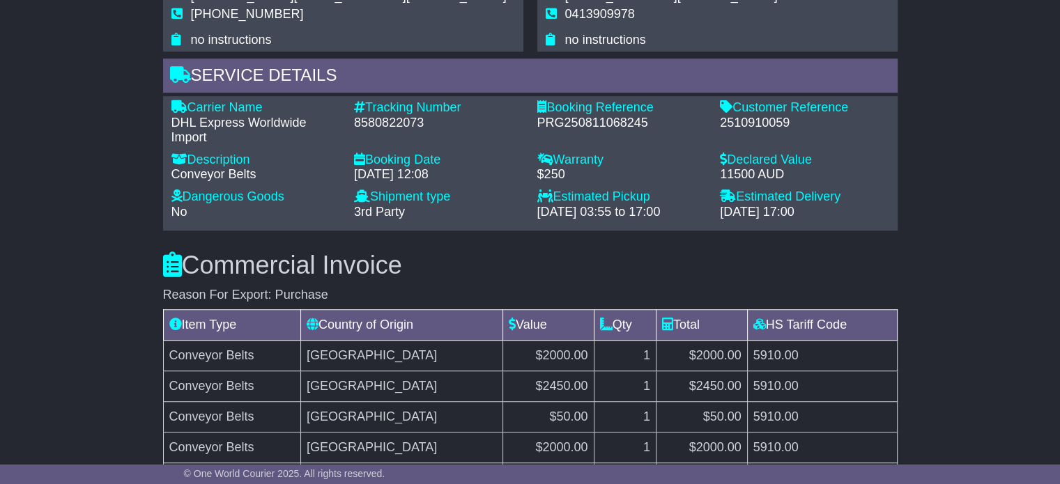
scroll to position [811, 0]
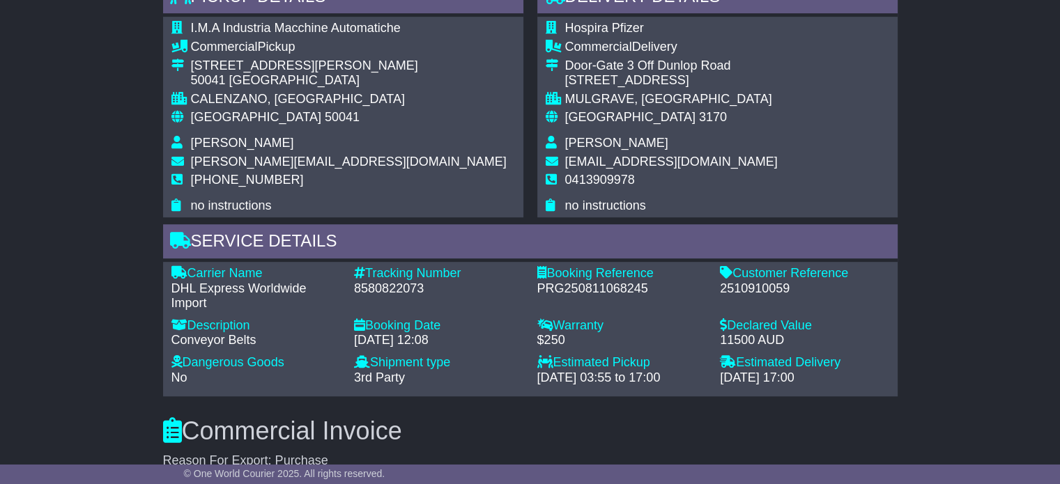
click at [594, 128] on td "Australia 3170" at bounding box center [671, 123] width 213 height 26
click at [594, 136] on span "Amber Kirkwood" at bounding box center [616, 143] width 103 height 14
copy tbody "Amber Kirkwood"
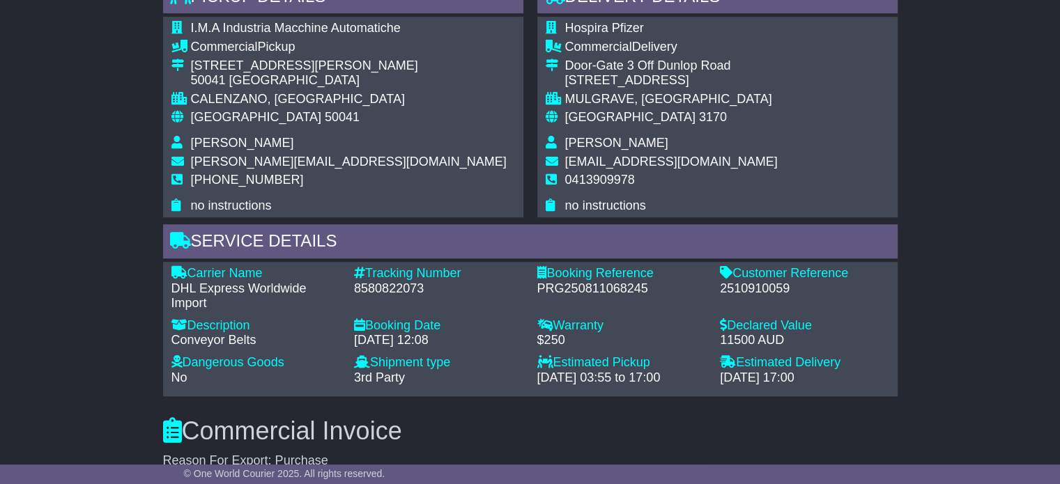
click at [596, 180] on span "0413909978" at bounding box center [600, 180] width 70 height 14
click at [596, 178] on span "0413909978" at bounding box center [600, 180] width 70 height 14
click at [325, 111] on span "50041" at bounding box center [342, 117] width 35 height 14
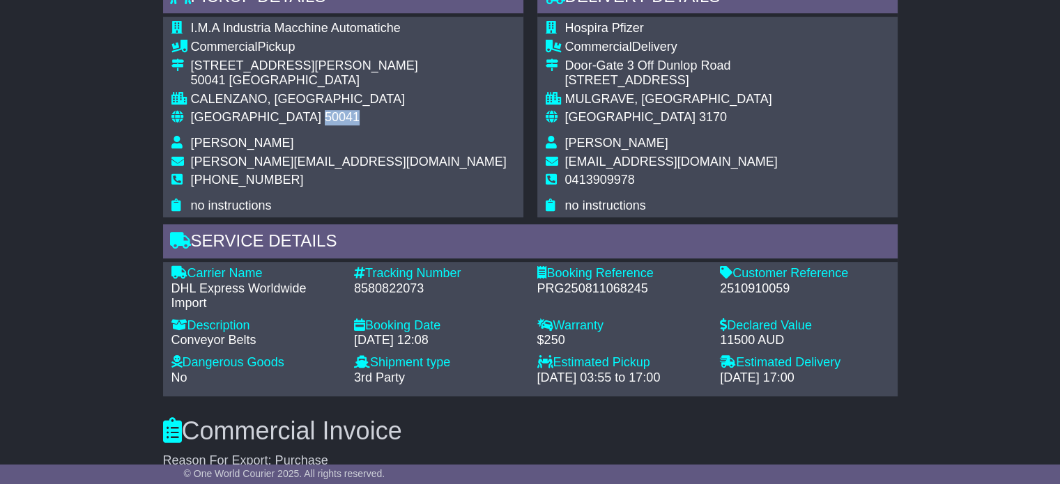
click at [325, 111] on span "50041" at bounding box center [342, 117] width 35 height 14
click at [599, 114] on span "Australia" at bounding box center [630, 117] width 130 height 14
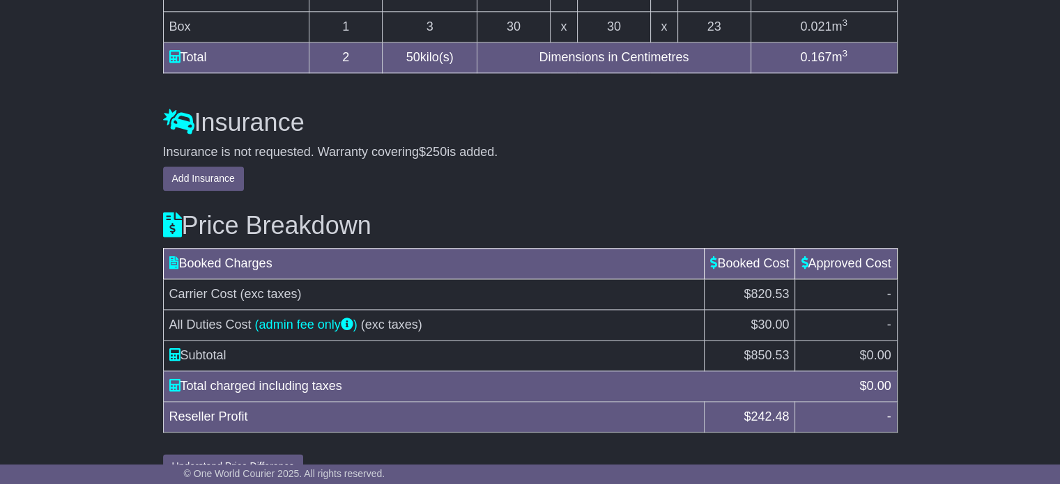
scroll to position [1647, 0]
